Goal: Connect with others: Connect with others

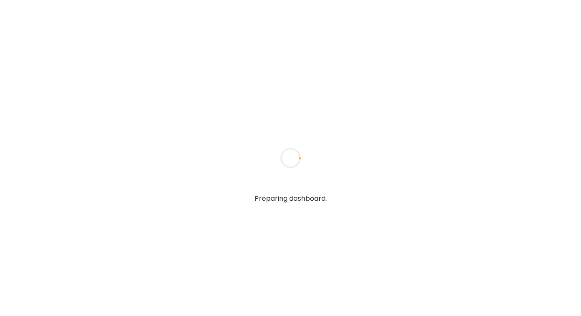
type textarea "**********"
type input "**********"
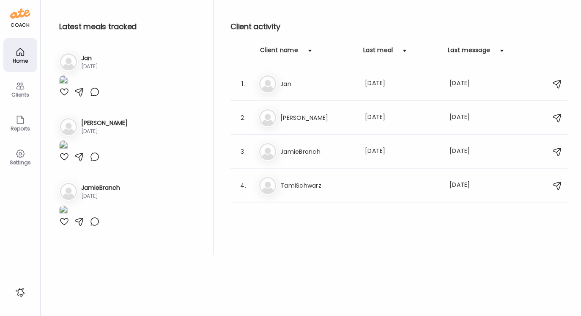
click at [68, 87] on img at bounding box center [63, 80] width 8 height 11
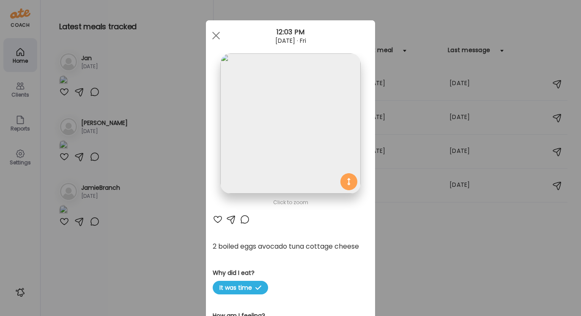
click at [231, 221] on div at bounding box center [231, 219] width 10 height 10
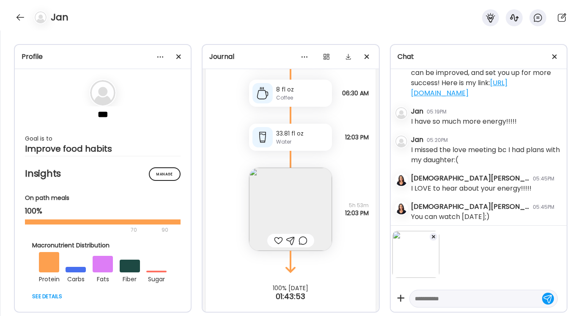
scroll to position [5760, 0]
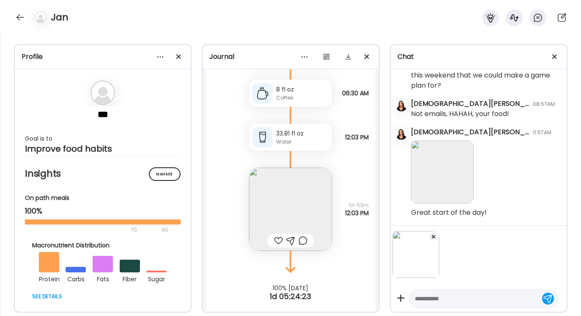
click at [432, 234] on div at bounding box center [433, 236] width 8 height 8
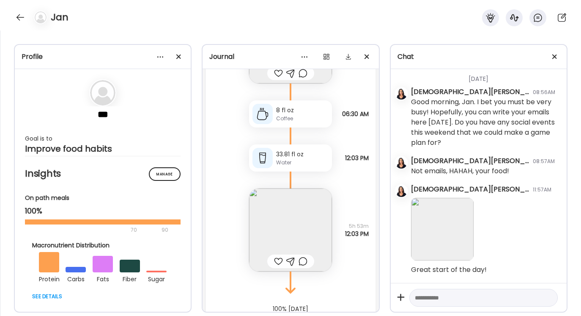
scroll to position [11160, 0]
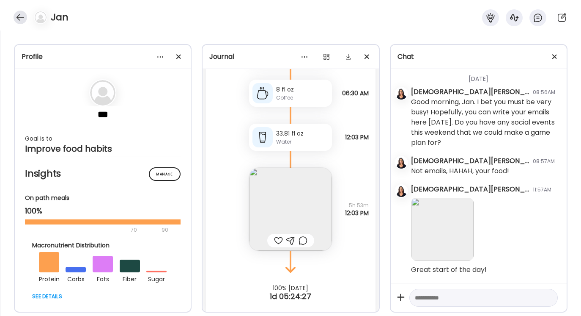
click at [21, 15] on div at bounding box center [21, 18] width 14 height 14
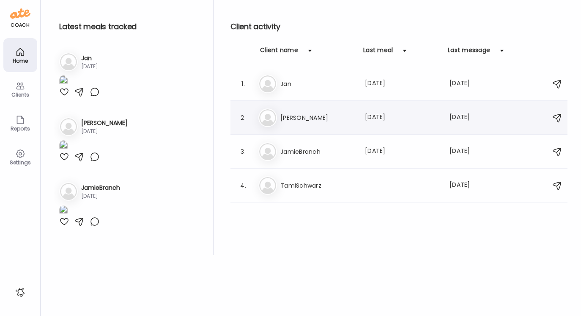
click at [294, 115] on h3 "[PERSON_NAME]" at bounding box center [318, 118] width 74 height 10
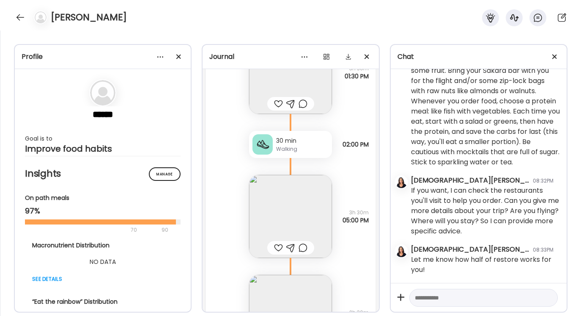
scroll to position [7423, 0]
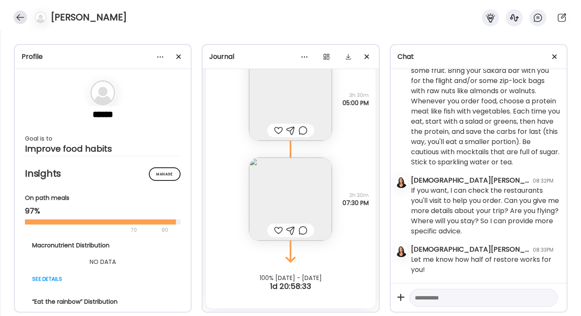
click at [20, 16] on div at bounding box center [21, 18] width 14 height 14
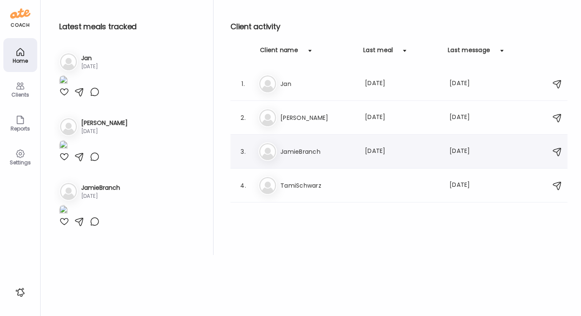
click at [312, 151] on h3 "JamieBranch" at bounding box center [318, 151] width 74 height 10
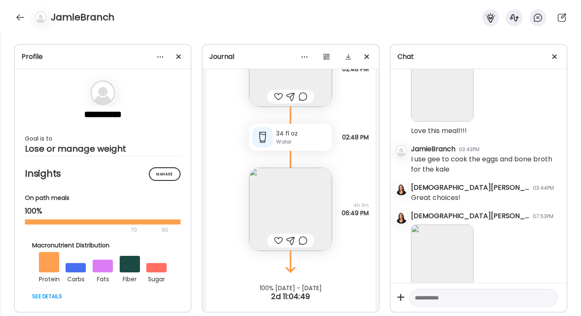
scroll to position [4197, 0]
